Goal: Task Accomplishment & Management: Manage account settings

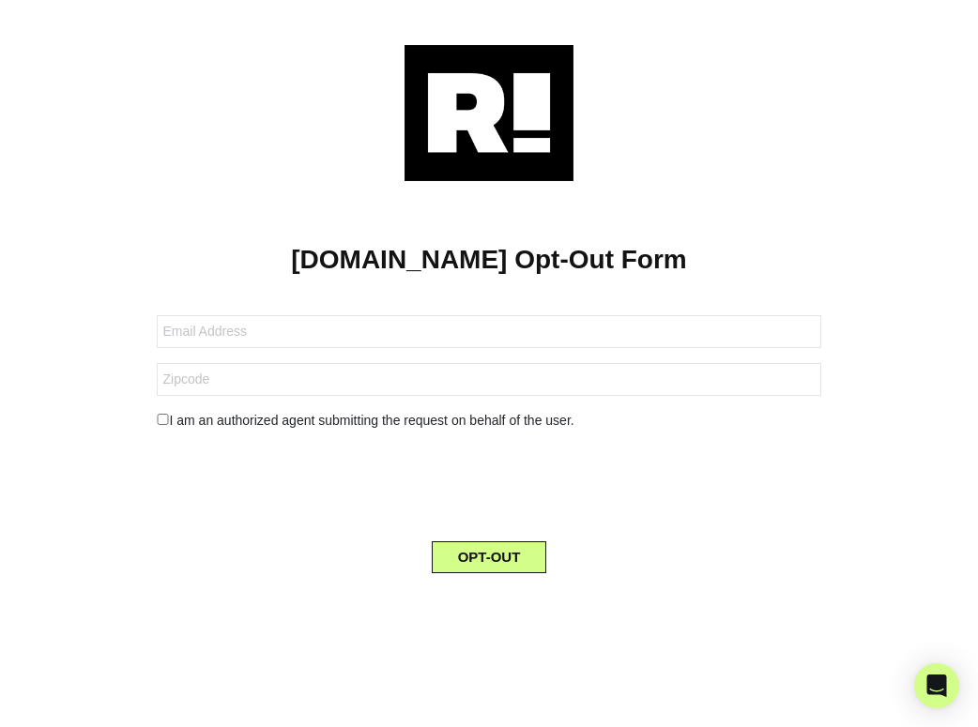
click at [623, 134] on div at bounding box center [488, 113] width 921 height 136
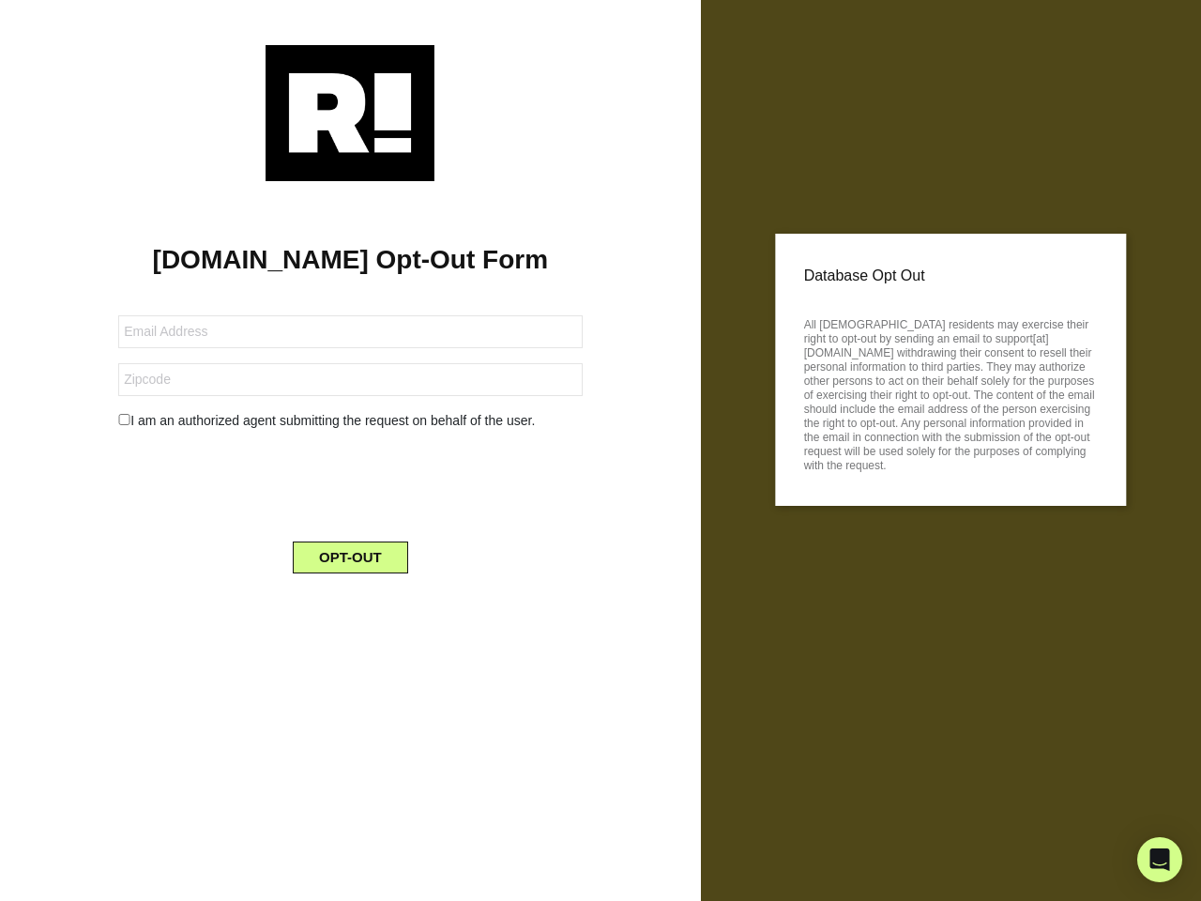
click at [441, 156] on div at bounding box center [350, 113] width 645 height 136
click at [714, 22] on div "Database Opt Out All US residents may exercise their right to opt-out by sendin…" at bounding box center [951, 450] width 500 height 901
click at [619, 6] on div "Retention.com Opt-Out Form I am an authorized agent submitting the request on b…" at bounding box center [350, 450] width 701 height 901
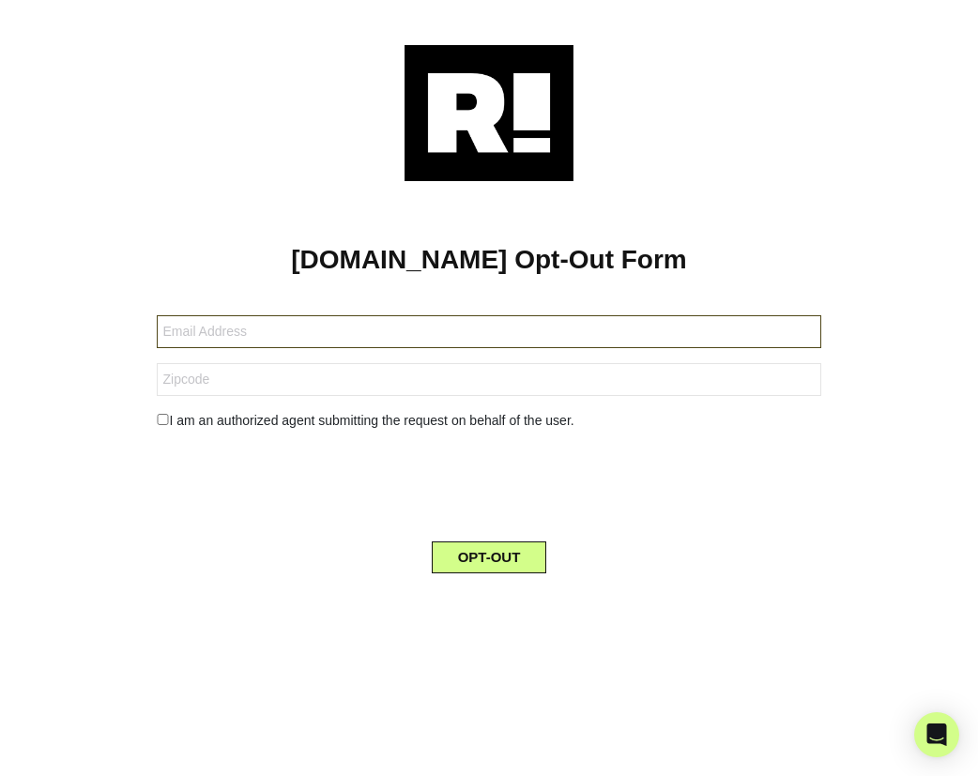
click at [369, 324] on input "text" at bounding box center [488, 331] width 663 height 33
